Goal: Task Accomplishment & Management: Manage account settings

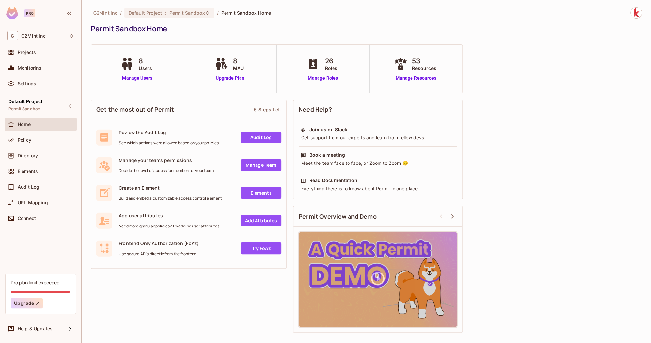
click at [37, 147] on div "Policy" at bounding box center [41, 142] width 72 height 16
click at [36, 153] on span "Directory" at bounding box center [28, 155] width 20 height 5
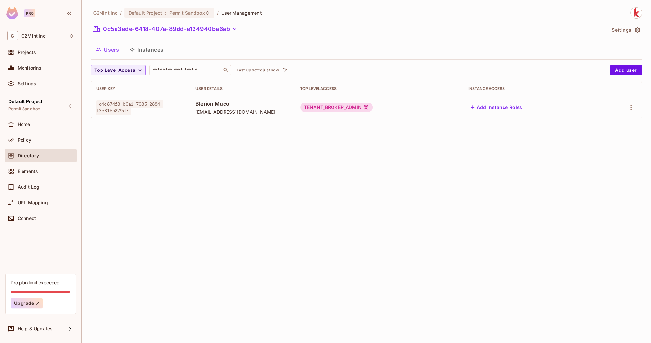
click at [141, 210] on div "G2Mint Inc / Default Project : Permit Sandbox / User Management 0c5a3ede-6418-4…" at bounding box center [367, 171] width 570 height 343
click at [198, 26] on button "0c5a3ede-6418-407a-89dd-e124940ba6ab" at bounding box center [165, 29] width 149 height 10
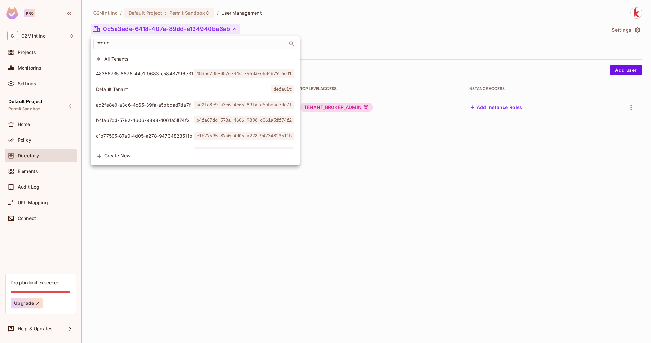
scroll to position [28, 0]
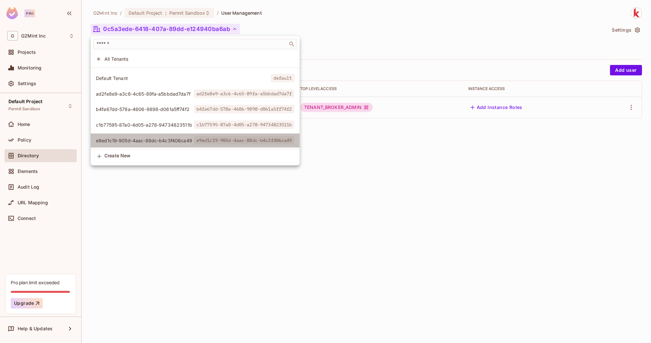
click at [152, 140] on span "e9ed1c19-905d-4aac-88dc-b4c3f406ca49" at bounding box center [145, 140] width 98 height 6
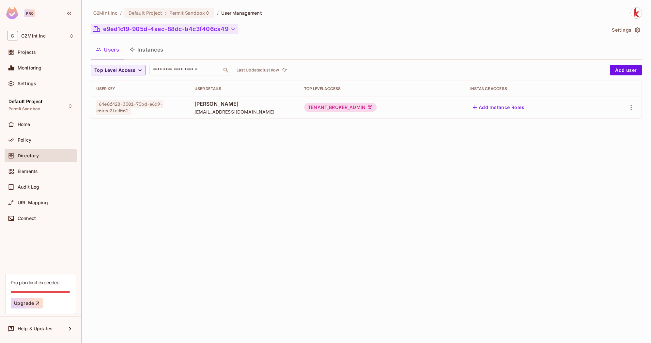
click at [137, 24] on button "e9ed1c19-905d-4aac-88dc-b4c3f406ca49" at bounding box center [165, 29] width 148 height 10
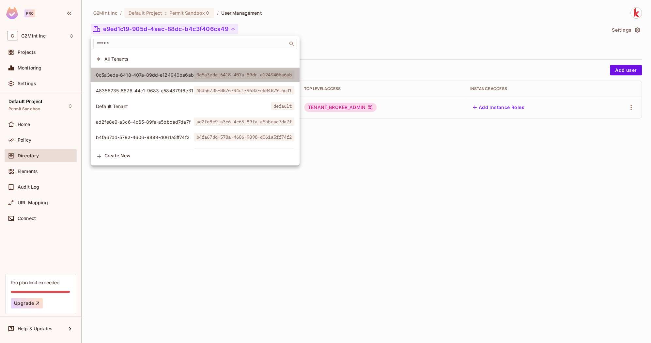
click at [147, 72] on span "0c5a3ede-6418-407a-89dd-e124940ba6ab" at bounding box center [145, 75] width 98 height 6
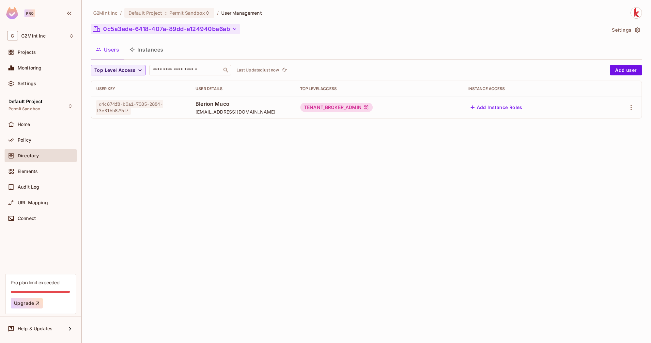
click at [137, 28] on button "0c5a3ede-6418-407a-89dd-e124940ba6ab" at bounding box center [165, 29] width 149 height 10
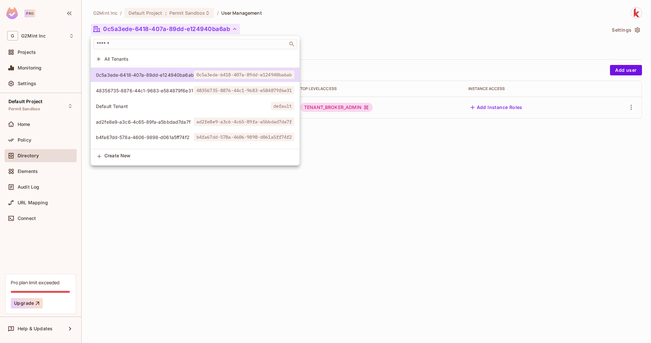
click at [126, 92] on span "48356735-8876-44c1-9683-e584879f6e31" at bounding box center [145, 91] width 98 height 6
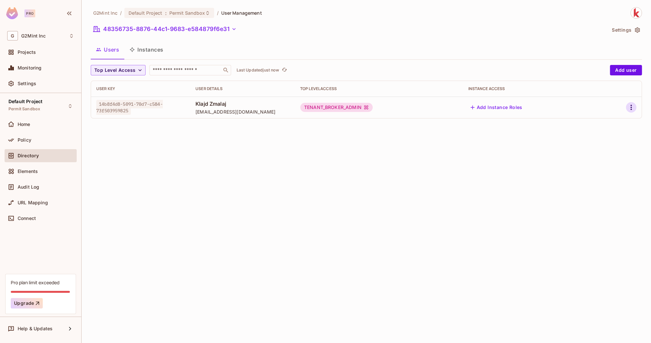
click at [633, 107] on icon "button" at bounding box center [632, 108] width 8 height 8
click at [604, 133] on span "Edit Attributes" at bounding box center [609, 137] width 36 height 10
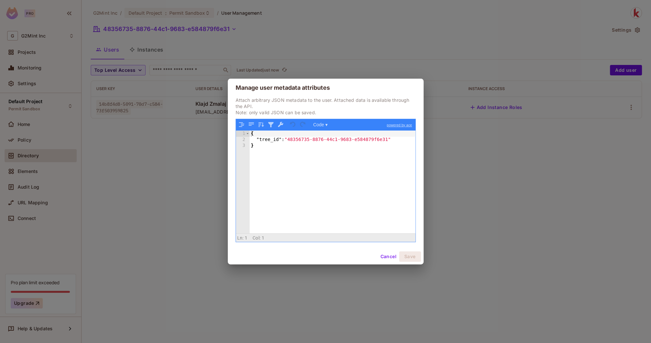
click at [466, 175] on div "Manage user metadata attributes Attach arbitrary JSON metadata to the user. Att…" at bounding box center [325, 171] width 651 height 343
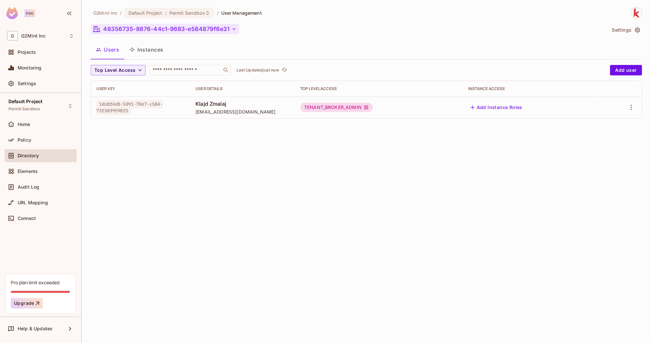
drag, startPoint x: 231, startPoint y: 30, endPoint x: 140, endPoint y: 30, distance: 91.1
click at [140, 30] on button "48356735-8876-44c1-9683-e584879f6e31" at bounding box center [165, 29] width 149 height 10
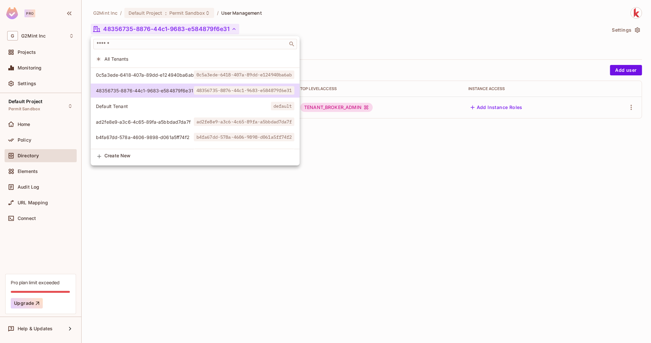
click at [140, 30] on div at bounding box center [325, 171] width 651 height 343
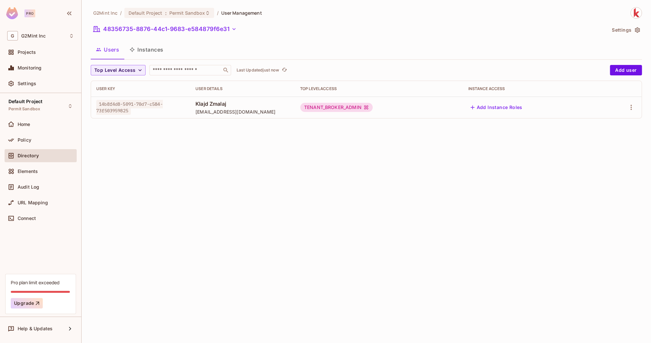
click at [171, 39] on div "G2Mint Inc / Default Project : Permit Sandbox / User Management 48356735-8876-4…" at bounding box center [367, 65] width 552 height 117
click at [632, 104] on icon "button" at bounding box center [632, 108] width 8 height 8
click at [597, 123] on div "Edit" at bounding box center [597, 122] width 9 height 7
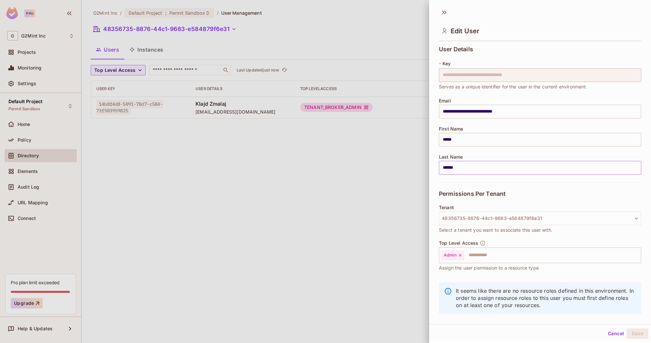
scroll to position [9, 0]
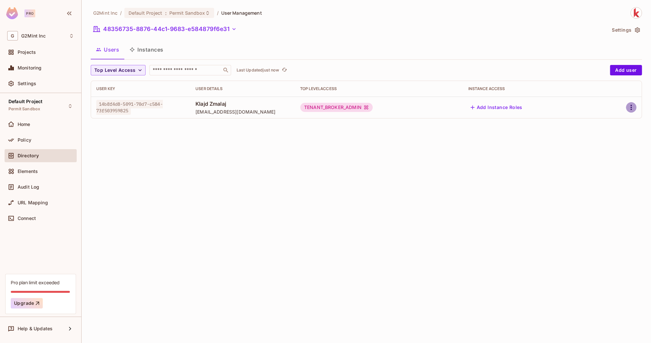
click at [635, 104] on icon "button" at bounding box center [632, 108] width 8 height 8
click at [608, 138] on div "Edit Attributes" at bounding box center [609, 137] width 32 height 7
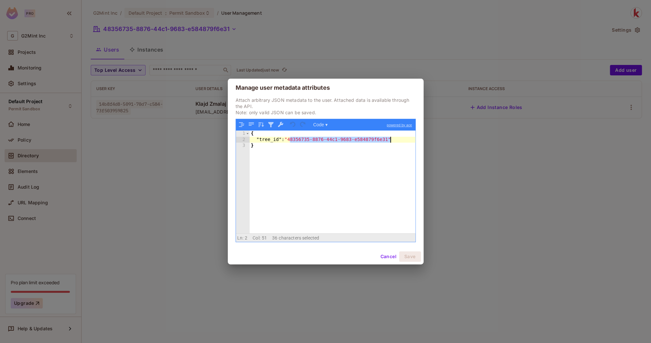
drag, startPoint x: 289, startPoint y: 141, endPoint x: 390, endPoint y: 143, distance: 100.9
click at [391, 142] on div "{ "tree_id" : "48356735-8876-44c1-9683-e584879f6e31" }" at bounding box center [333, 188] width 166 height 115
click at [160, 136] on div "Manage user metadata attributes Attach arbitrary JSON metadata to the user. Att…" at bounding box center [325, 171] width 651 height 343
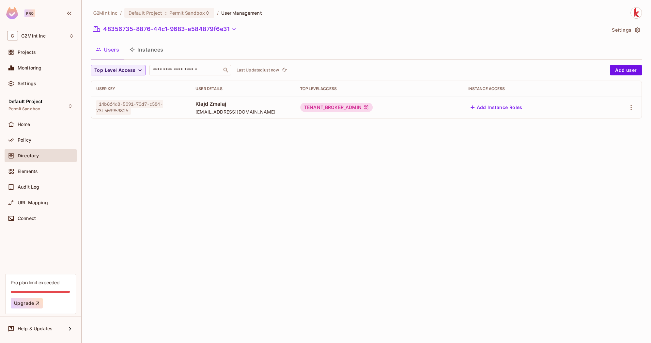
click at [622, 30] on button "Settings" at bounding box center [626, 30] width 33 height 10
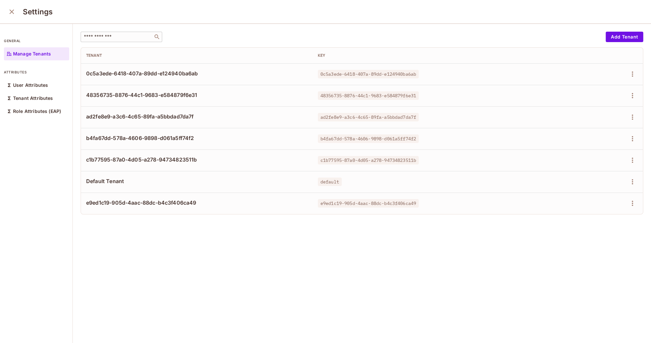
click at [129, 36] on input "text" at bounding box center [117, 37] width 69 height 7
paste input "**********"
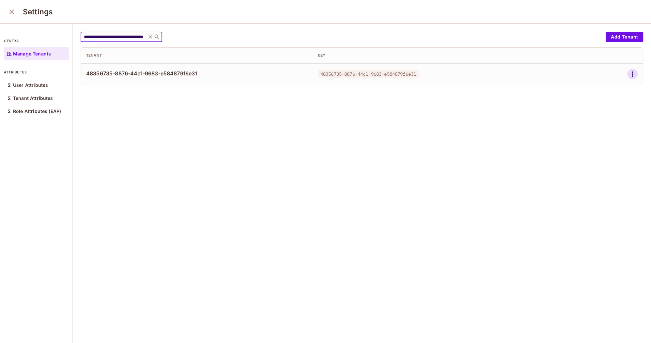
type input "**********"
click at [632, 72] on icon "button" at bounding box center [633, 74] width 8 height 8
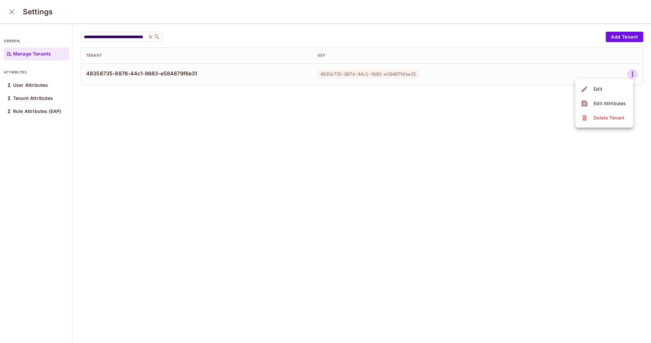
click at [614, 102] on div "Edit Attributes" at bounding box center [610, 103] width 32 height 7
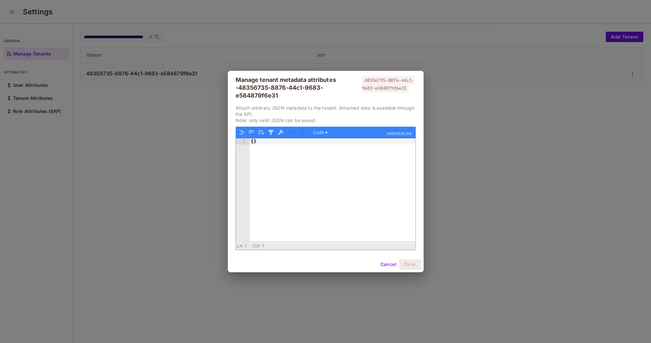
click at [484, 120] on div "Manage tenant metadata attributes - 48356735-8876-44c1-9683-e584879f6e31 483567…" at bounding box center [325, 171] width 651 height 343
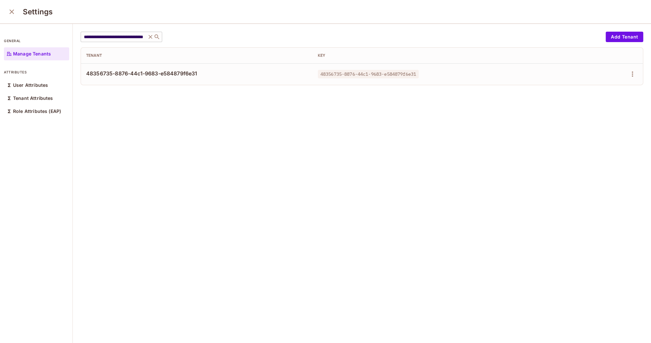
click at [152, 39] on icon at bounding box center [150, 37] width 7 height 7
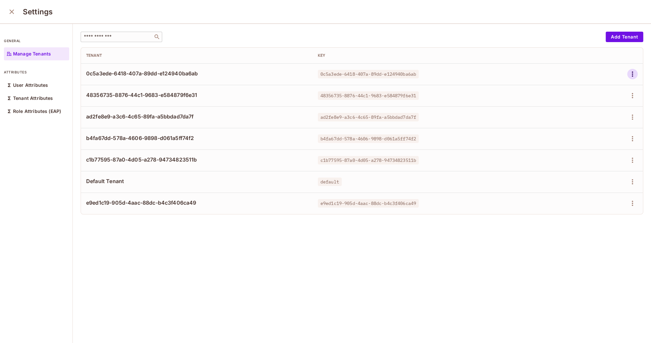
click at [633, 73] on icon "button" at bounding box center [632, 74] width 1 height 5
click at [604, 102] on div "Edit Attributes" at bounding box center [610, 103] width 32 height 7
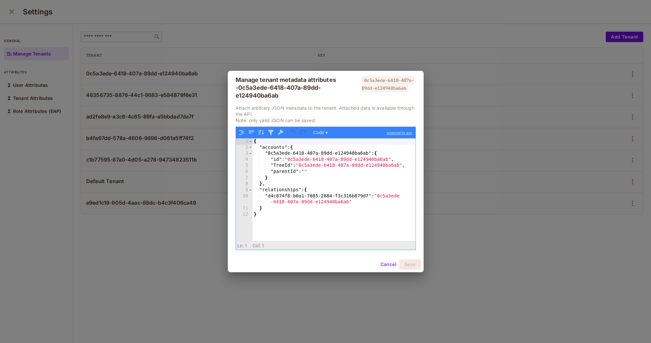
click at [539, 154] on div "Manage tenant metadata attributes - 0c5a3ede-6418-407a-89dd-e124940ba6ab 0c5a3e…" at bounding box center [325, 171] width 651 height 343
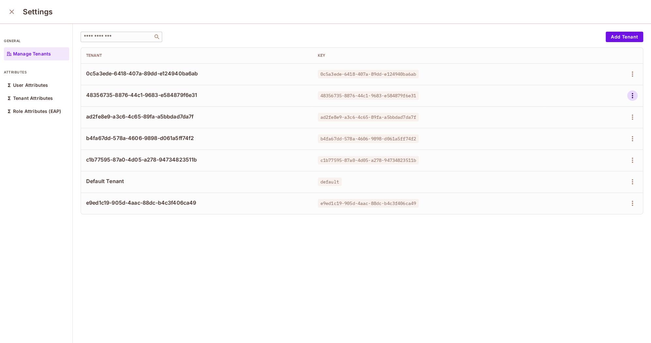
click at [632, 96] on icon "button" at bounding box center [633, 96] width 8 height 8
click at [603, 125] on div "Edit Attributes" at bounding box center [610, 124] width 32 height 7
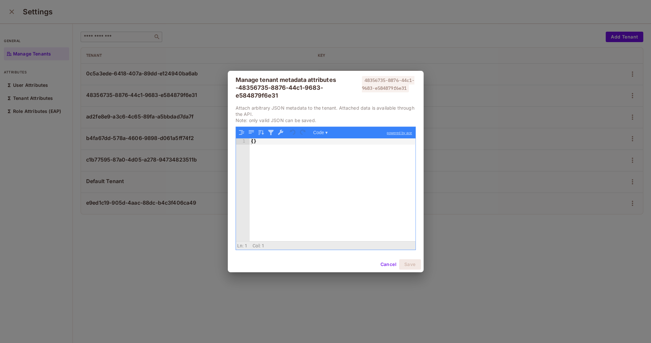
click at [595, 128] on div "Manage tenant metadata attributes - 48356735-8876-44c1-9683-e584879f6e31 483567…" at bounding box center [325, 171] width 651 height 343
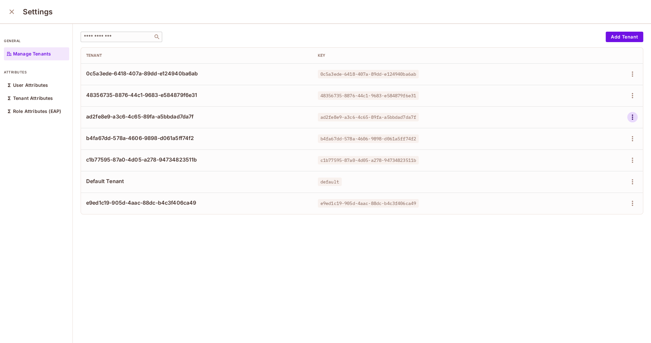
click at [632, 118] on icon "button" at bounding box center [633, 117] width 8 height 8
click at [592, 143] on span "Edit Attributes" at bounding box center [610, 146] width 36 height 10
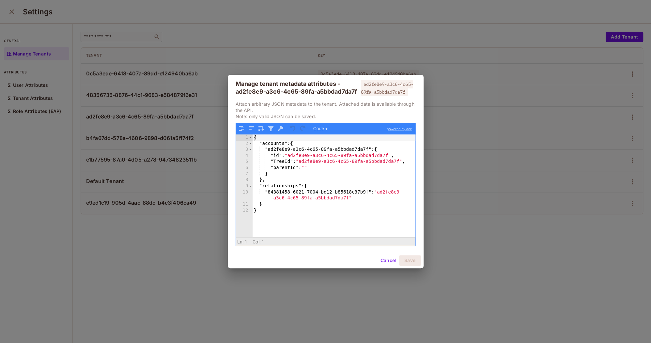
click at [579, 150] on div "Manage tenant metadata attributes - ad2fe8e9-a3c6-4c65-89fa-a5bbdad7da7f ad2fe8…" at bounding box center [325, 171] width 651 height 343
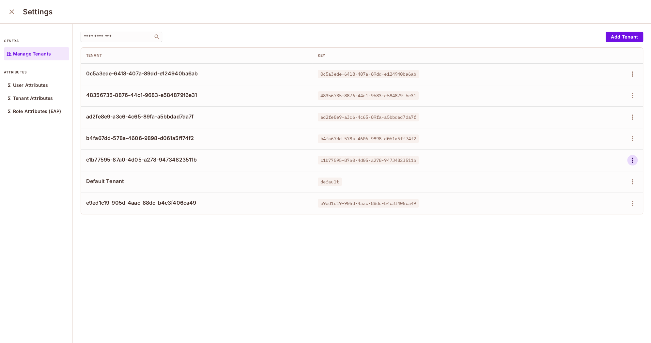
click at [633, 160] on icon "button" at bounding box center [632, 160] width 1 height 5
click at [596, 188] on div "Edit Attributes" at bounding box center [610, 189] width 32 height 7
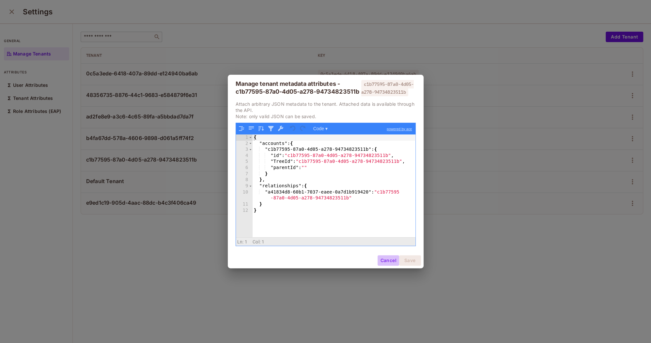
click at [387, 261] on button "Cancel" at bounding box center [388, 260] width 21 height 10
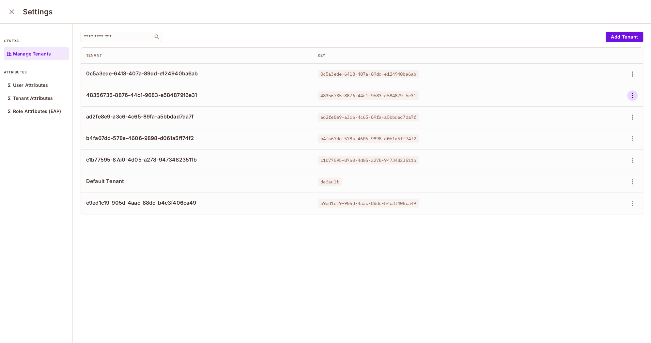
click at [634, 91] on button "button" at bounding box center [633, 95] width 10 height 10
click at [605, 120] on span "Edit Attributes" at bounding box center [610, 125] width 36 height 10
click at [45, 102] on div "Tenant Attributes" at bounding box center [36, 98] width 65 height 13
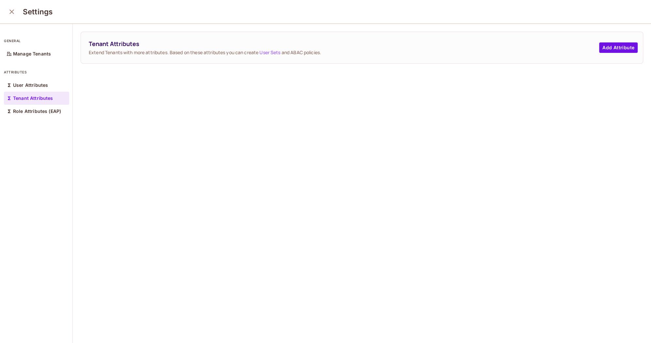
click at [9, 10] on icon "close" at bounding box center [12, 12] width 8 height 8
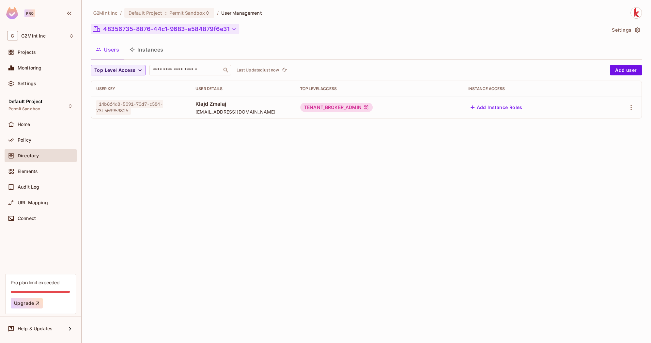
click at [165, 30] on button "48356735-8876-44c1-9683-e584879f6e31" at bounding box center [165, 29] width 149 height 10
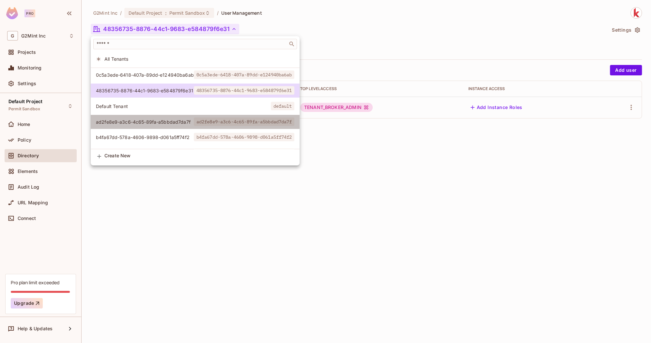
click at [127, 123] on span "ad2fe8e9-a3c6-4c65-89fa-a5bbdad7da7f" at bounding box center [145, 122] width 98 height 6
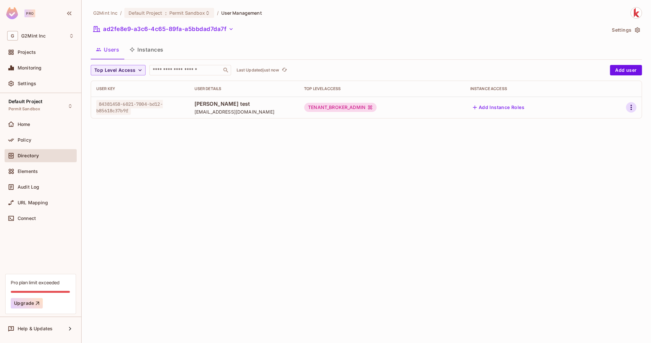
click at [629, 108] on icon "button" at bounding box center [632, 108] width 8 height 8
click at [608, 136] on div "Edit Attributes" at bounding box center [609, 137] width 32 height 7
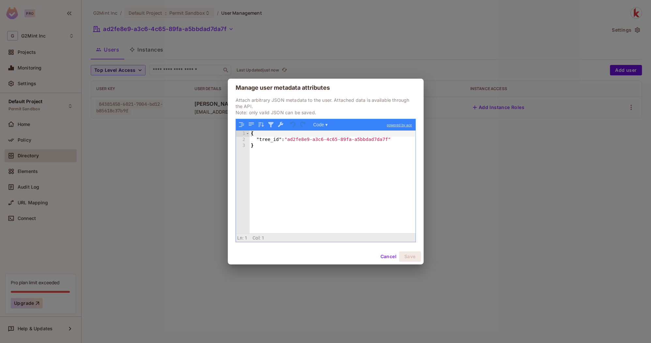
click at [526, 205] on div "Manage user metadata attributes Attach arbitrary JSON metadata to the user. Att…" at bounding box center [325, 171] width 651 height 343
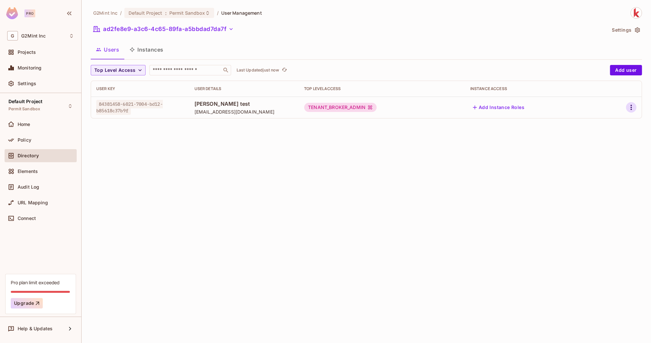
click at [633, 109] on icon "button" at bounding box center [632, 108] width 8 height 8
click at [508, 189] on div at bounding box center [325, 171] width 651 height 343
click at [634, 30] on icon "button" at bounding box center [637, 30] width 7 height 7
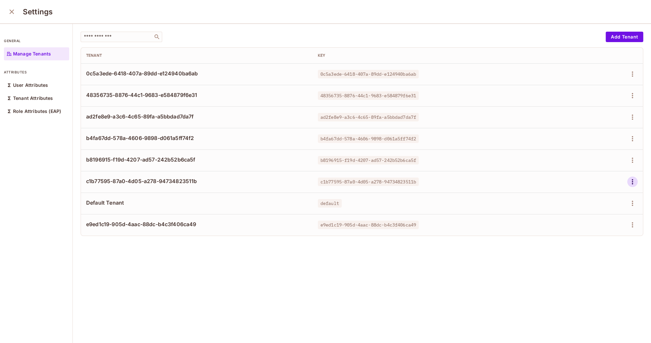
click at [633, 179] on icon "button" at bounding box center [632, 181] width 1 height 5
click at [601, 209] on div "Edit Attributes" at bounding box center [610, 211] width 32 height 7
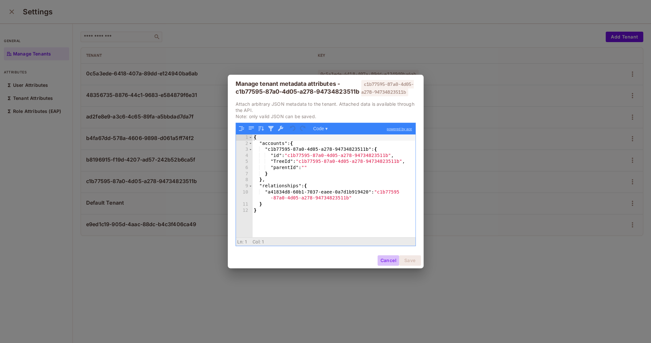
click at [388, 266] on button "Cancel" at bounding box center [388, 260] width 21 height 10
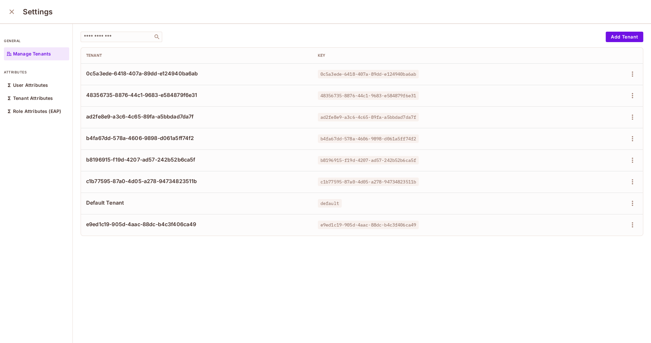
click at [13, 12] on icon "close" at bounding box center [12, 12] width 8 height 8
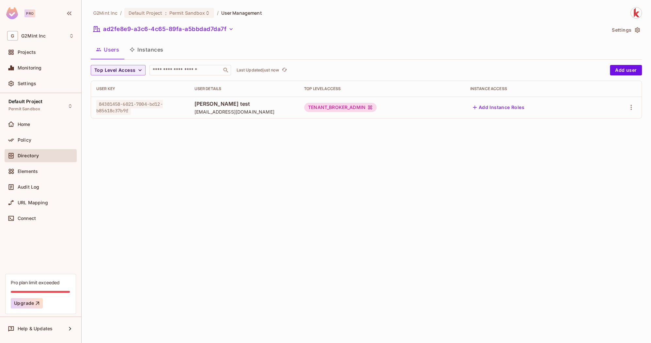
click at [396, 44] on div "Users Instances" at bounding box center [367, 49] width 552 height 16
click at [213, 33] on button "ad2fe8e9-a3c6-4c65-89fa-a5bbdad7da7f" at bounding box center [164, 29] width 146 height 10
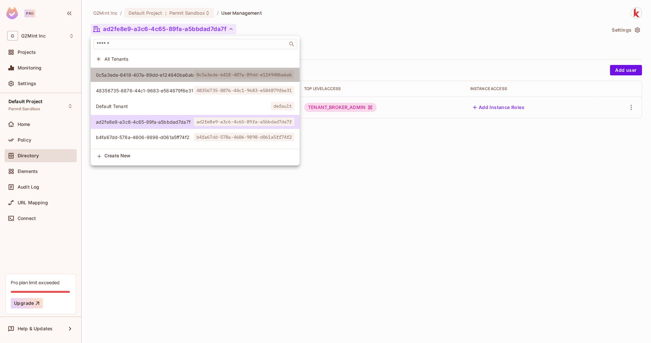
click at [213, 78] on span "0c5a3ede-6418-407a-89dd-e124940ba6ab" at bounding box center [244, 75] width 101 height 8
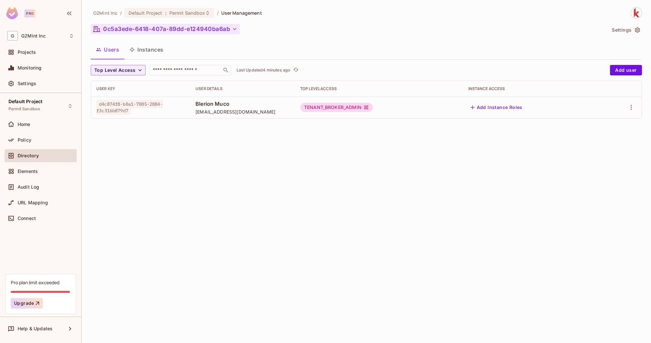
click at [190, 29] on button "0c5a3ede-6418-407a-89dd-e124940ba6ab" at bounding box center [165, 29] width 149 height 10
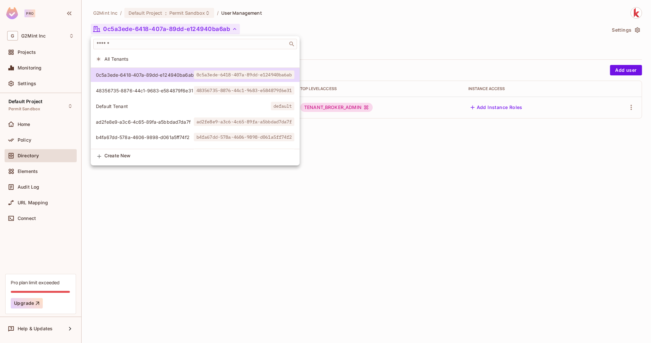
click at [176, 85] on li "48356735-8876-44c1-9683-e584879f6e31 48356735-8876-44c1-9683-e584879f6e31" at bounding box center [195, 91] width 209 height 14
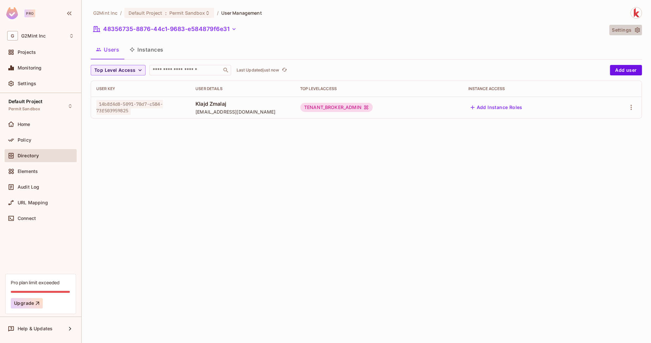
click at [620, 29] on button "Settings" at bounding box center [626, 30] width 33 height 10
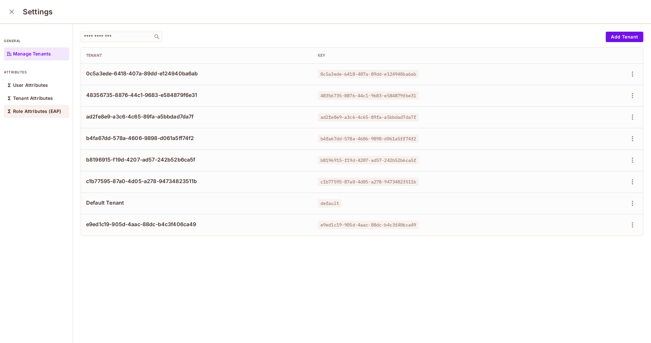
click at [25, 112] on p "Role Attributes (EAP)" at bounding box center [37, 111] width 48 height 5
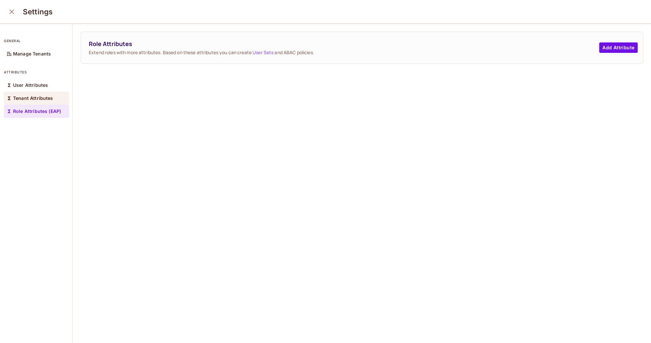
click at [27, 100] on p "Tenant Attributes" at bounding box center [33, 98] width 40 height 5
click at [28, 87] on p "User Attributes" at bounding box center [30, 85] width 35 height 5
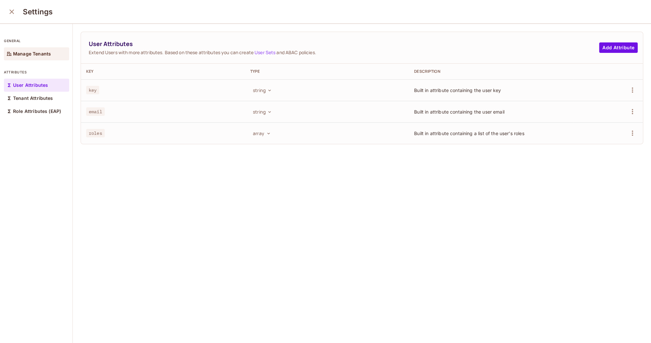
click at [28, 56] on p "Manage Tenants" at bounding box center [32, 53] width 38 height 5
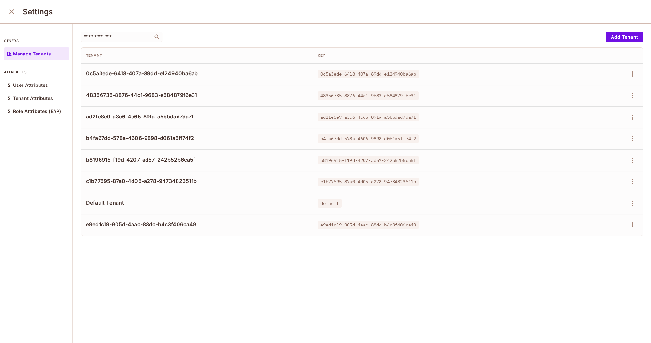
click at [14, 13] on icon "close" at bounding box center [12, 12] width 8 height 8
